Goal: Navigation & Orientation: Find specific page/section

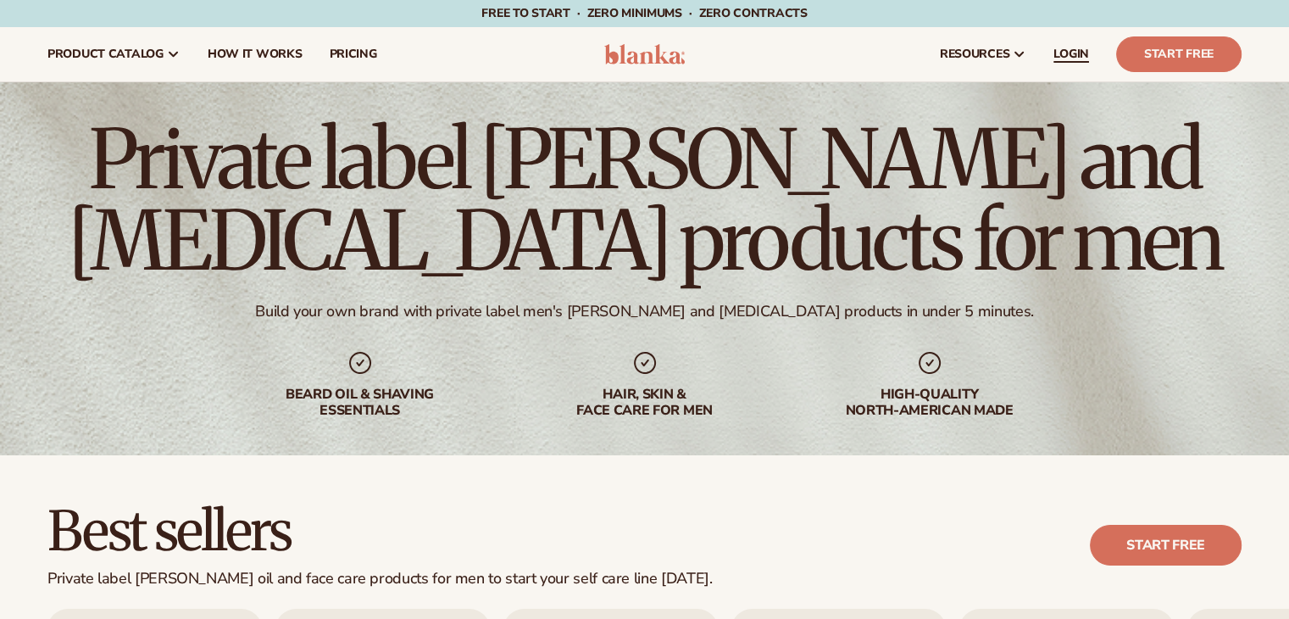
click at [1078, 50] on span "LOGIN" at bounding box center [1071, 54] width 36 height 14
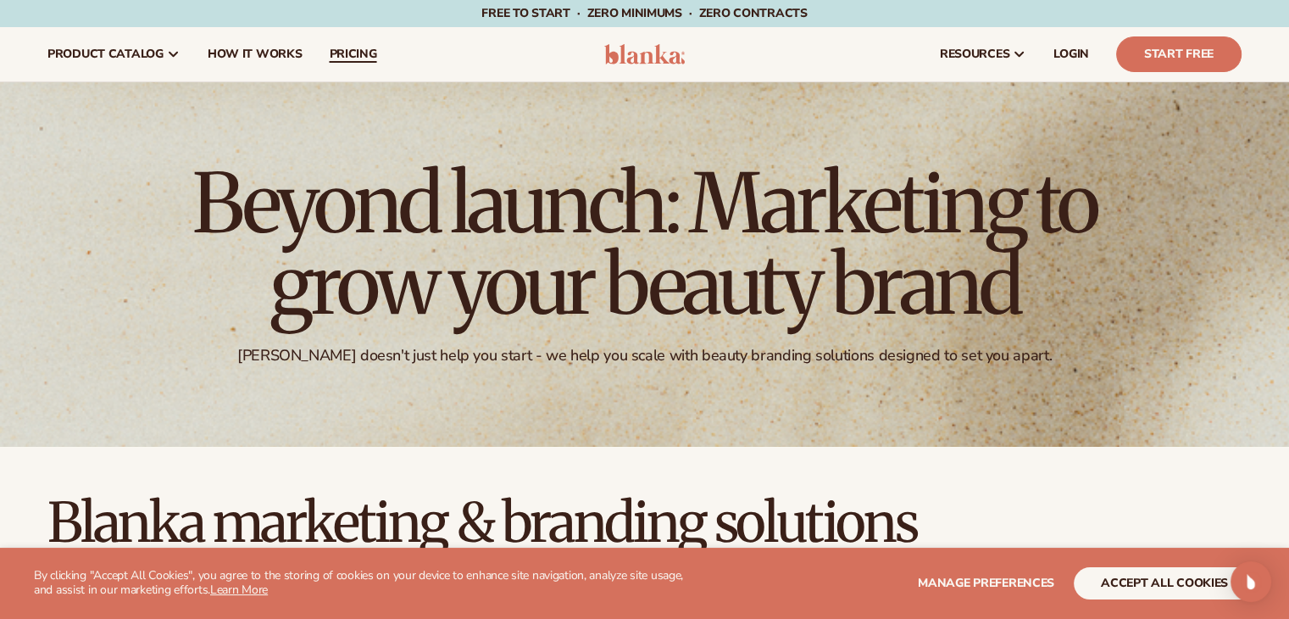
click at [339, 51] on span "pricing" at bounding box center [352, 54] width 47 height 14
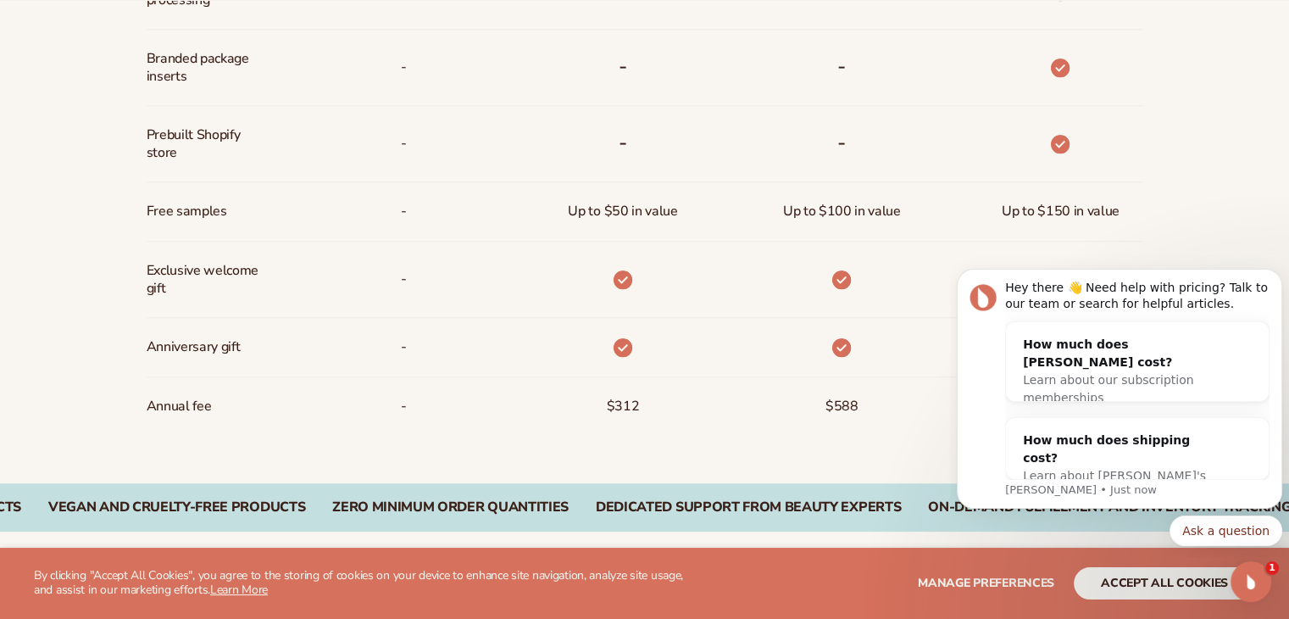
scroll to position [1305, 0]
click at [1279, 277] on icon "Dismiss notification" at bounding box center [1277, 273] width 9 height 9
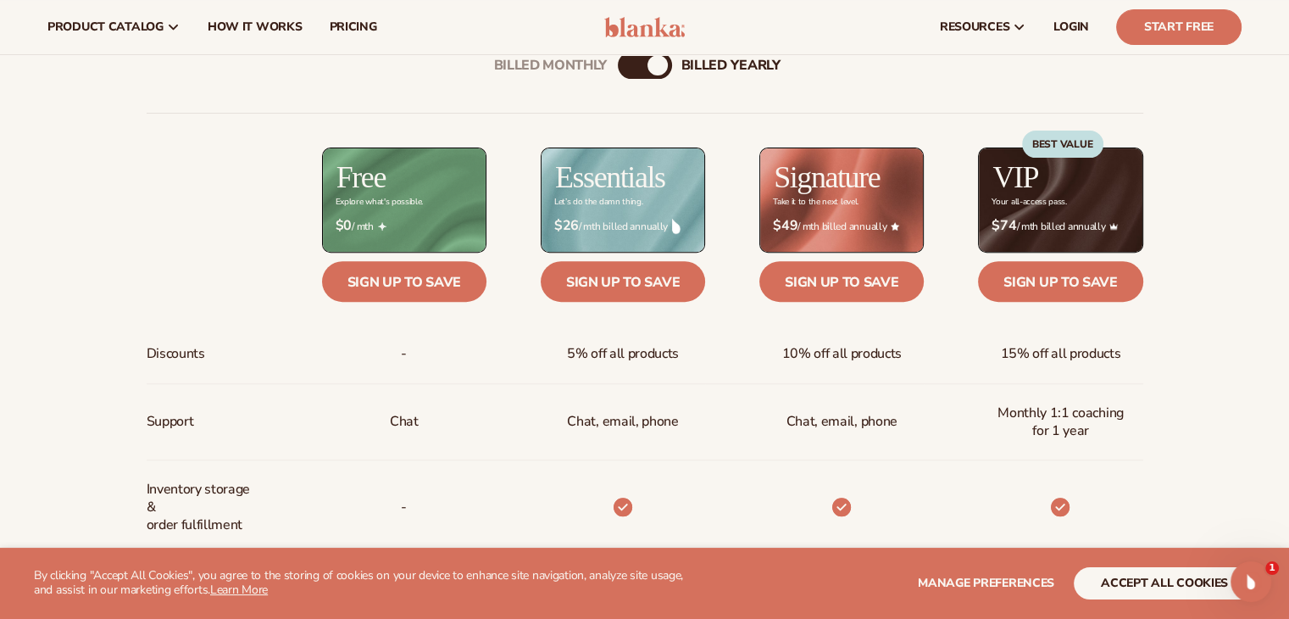
scroll to position [624, 0]
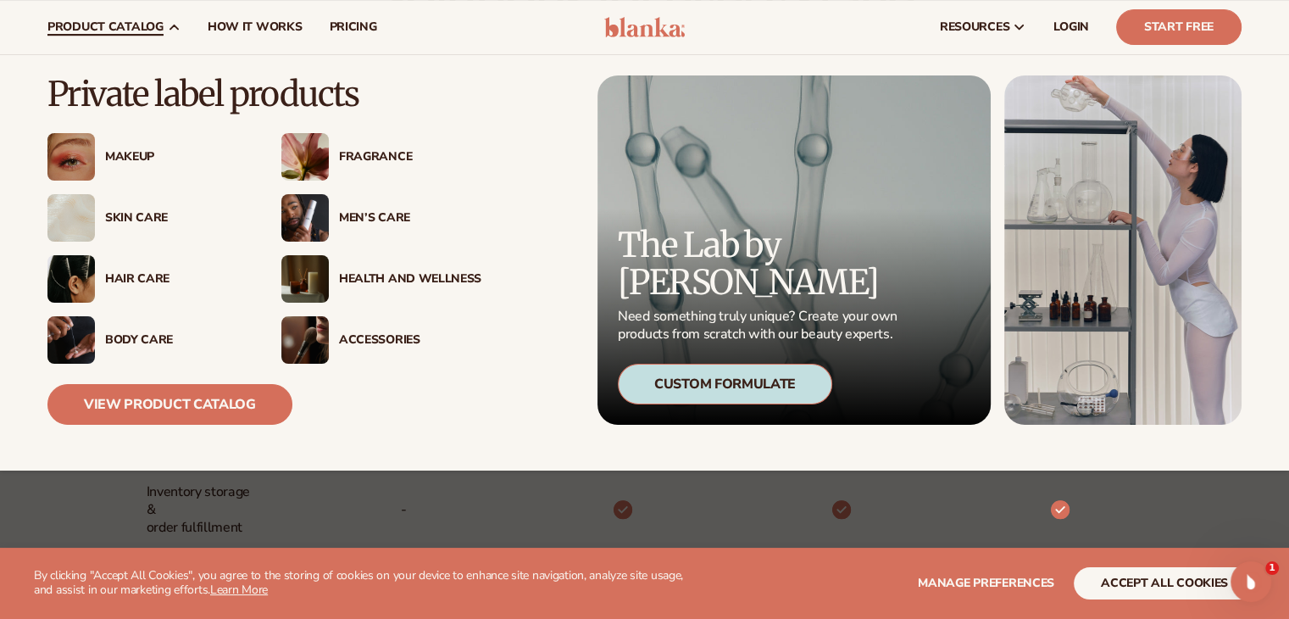
click at [380, 156] on div "Fragrance" at bounding box center [410, 157] width 142 height 14
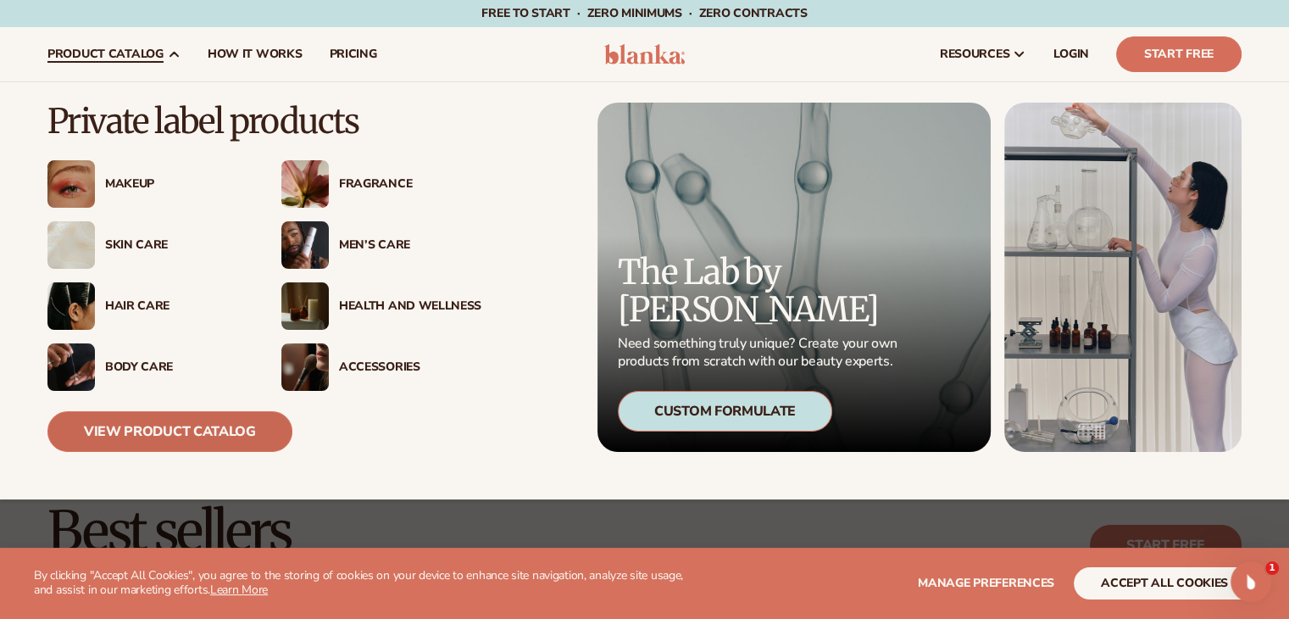
click at [147, 422] on link "View Product Catalog" at bounding box center [169, 431] width 245 height 41
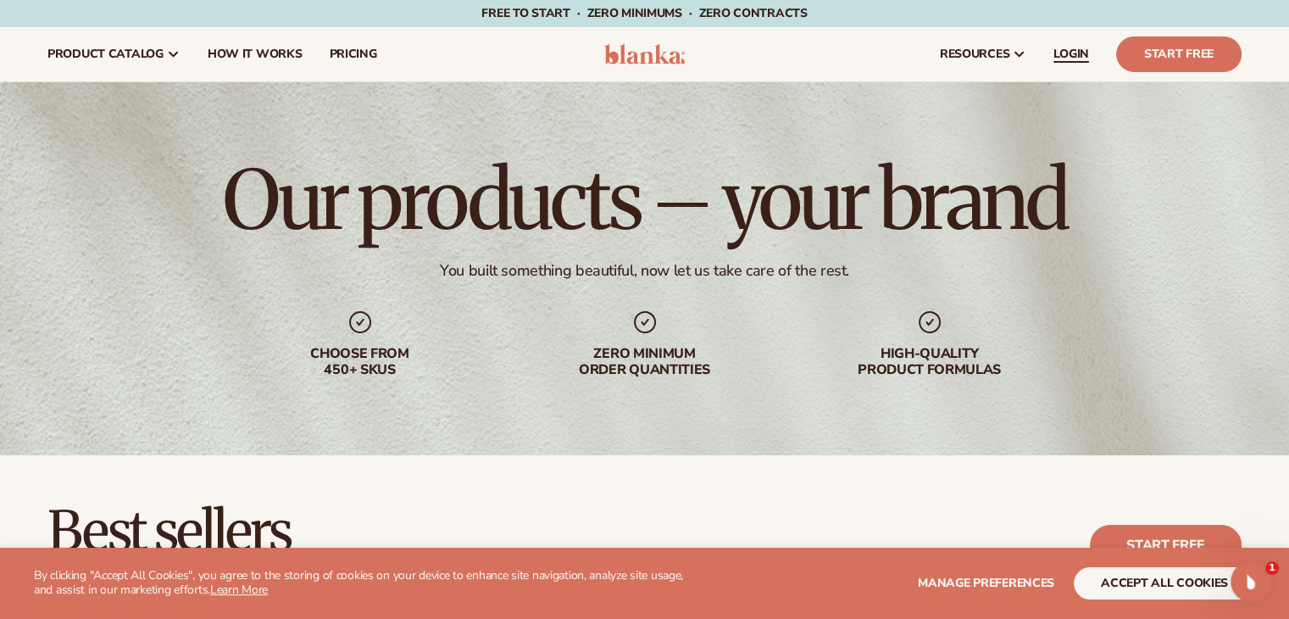
click at [1068, 47] on span "LOGIN" at bounding box center [1071, 54] width 36 height 14
